Goal: Task Accomplishment & Management: Use online tool/utility

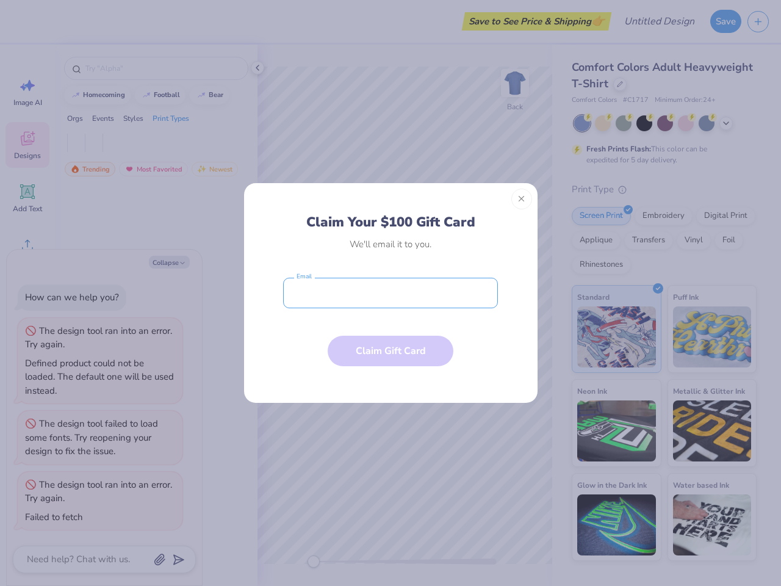
type textarea "x"
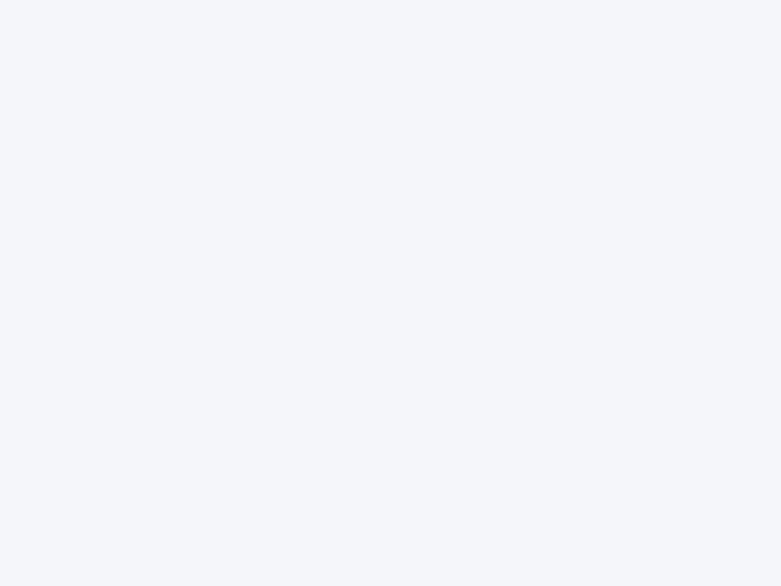
click at [391, 293] on div at bounding box center [390, 293] width 781 height 586
